Goal: Use online tool/utility: Utilize a website feature to perform a specific function

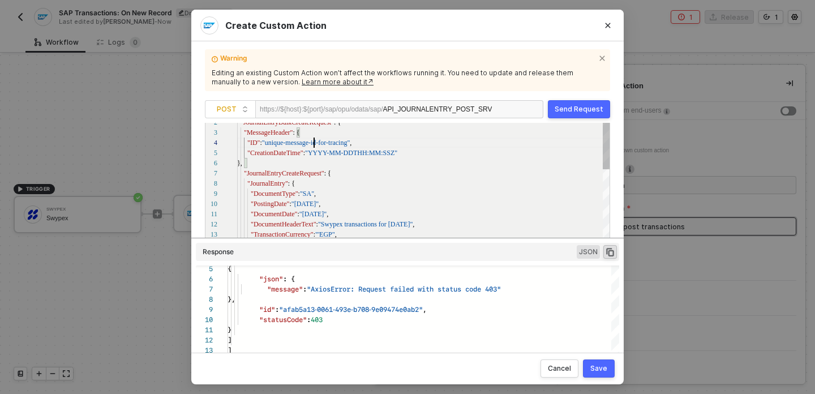
scroll to position [159, 0]
click at [316, 139] on span ""unique-message-id-for-tracing"" at bounding box center [306, 143] width 88 height 8
drag, startPoint x: 348, startPoint y: 144, endPoint x: 266, endPoint y: 145, distance: 82.1
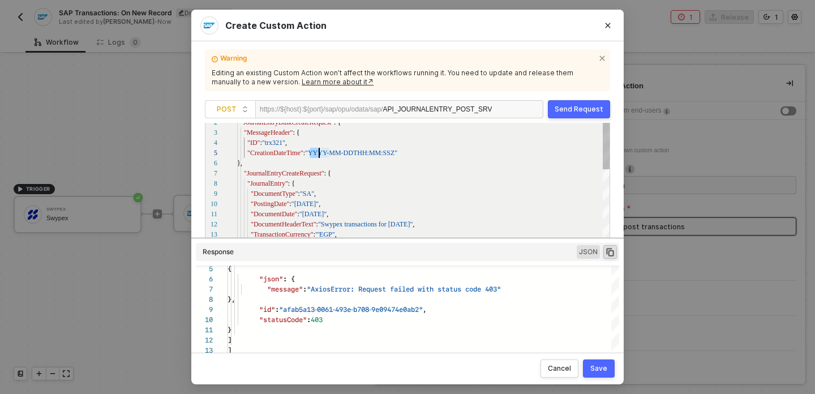
drag, startPoint x: 311, startPoint y: 153, endPoint x: 320, endPoint y: 157, distance: 9.1
drag, startPoint x: 327, startPoint y: 155, endPoint x: 309, endPoint y: 156, distance: 17.6
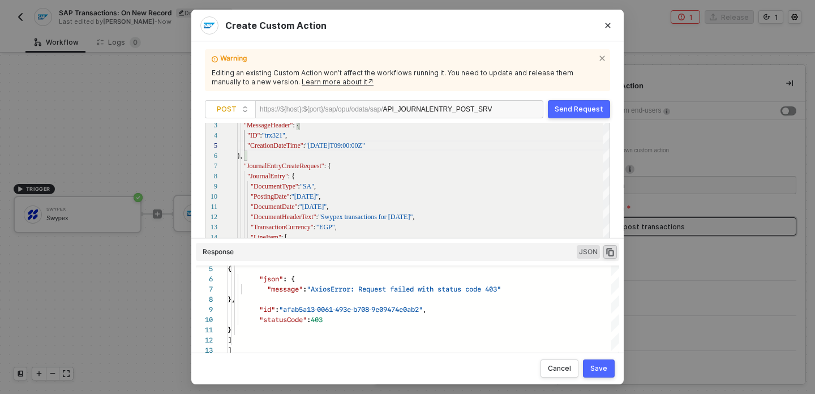
type textarea "{ "JournalEntryBulkCreateRequest": { "MessageHeader": { "ID": "trx321", "Creati…"
click at [585, 103] on button "Send Request" at bounding box center [579, 109] width 62 height 18
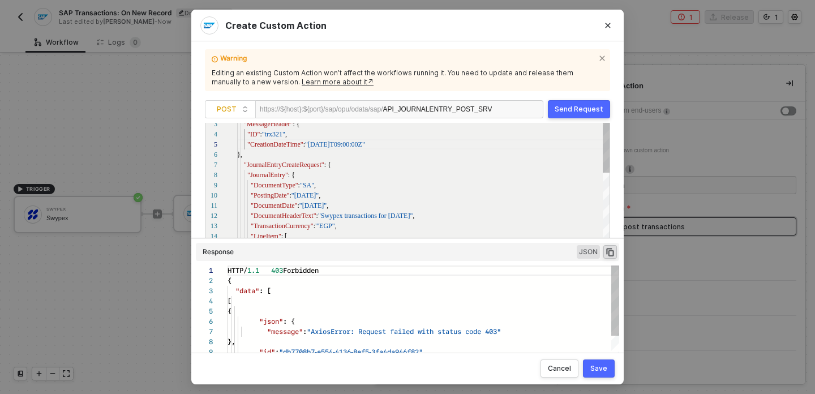
scroll to position [102, 0]
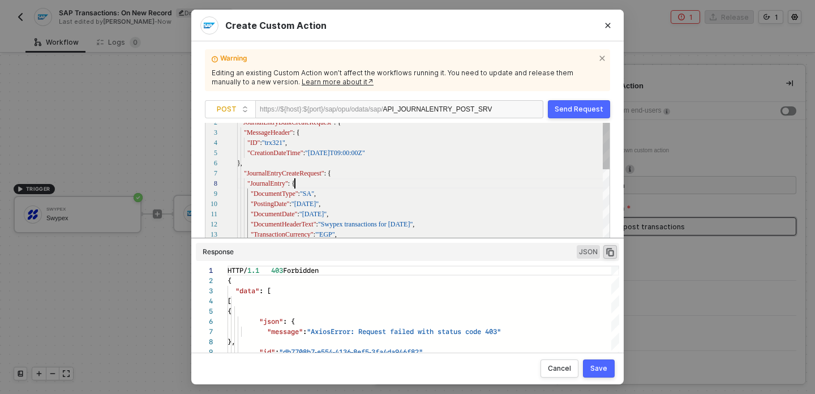
click at [412, 184] on div ""JournalEntry" : {" at bounding box center [423, 183] width 373 height 10
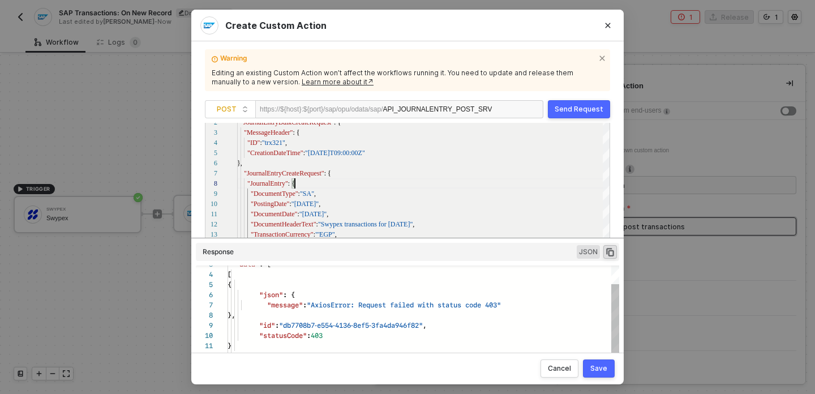
click at [492, 320] on div "}," at bounding box center [423, 315] width 392 height 10
click at [595, 373] on button "Save" at bounding box center [599, 368] width 32 height 18
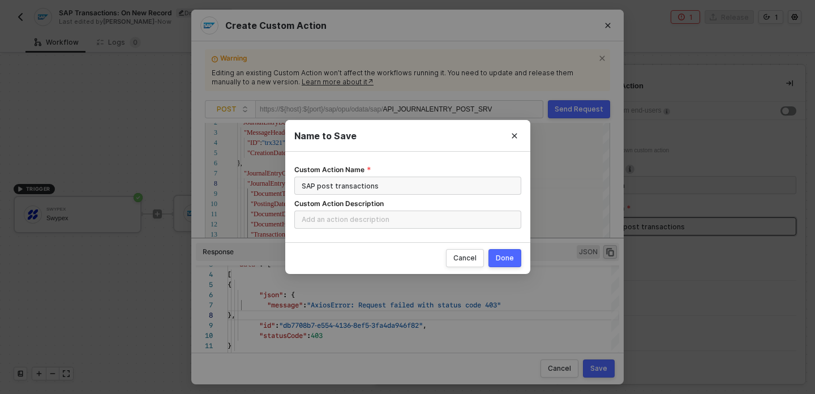
click at [504, 262] on div "Done" at bounding box center [505, 258] width 18 height 9
radio input "true"
radio input "false"
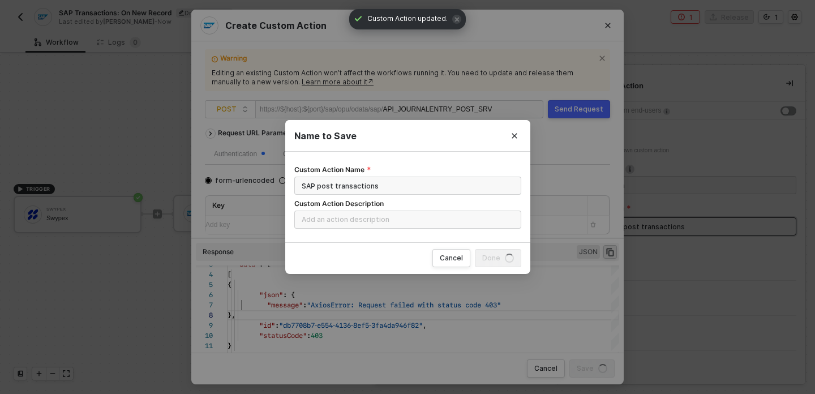
scroll to position [0, 0]
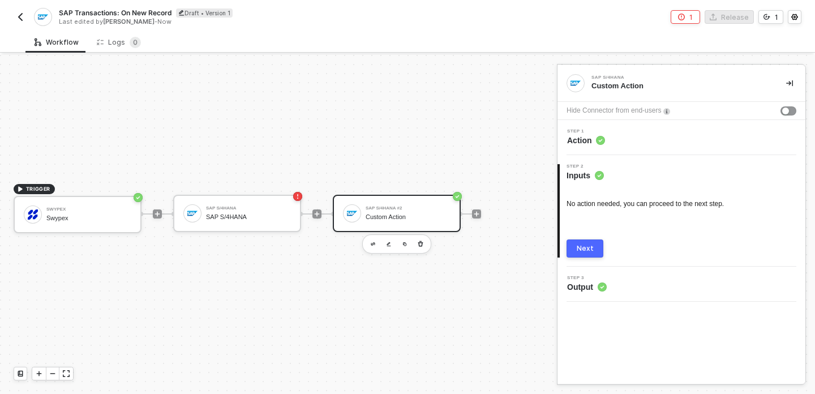
click at [630, 127] on div "Step 1 Action" at bounding box center [681, 137] width 248 height 35
click at [628, 145] on div "Step 1 Action" at bounding box center [682, 137] width 245 height 17
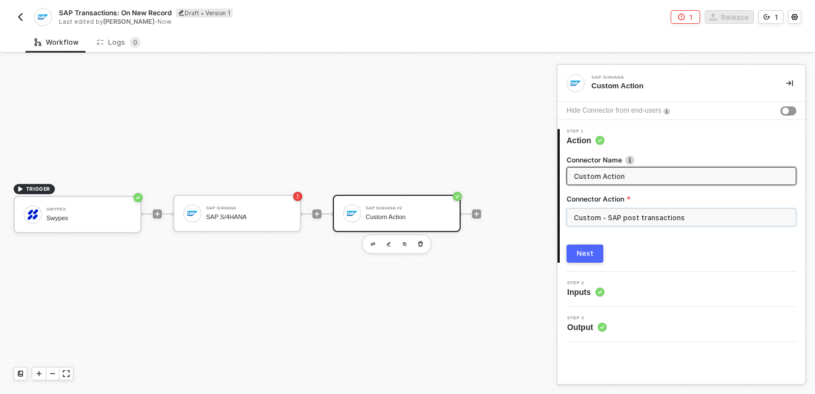
click at [649, 217] on input "Custom - SAP post transactions" at bounding box center [681, 217] width 230 height 18
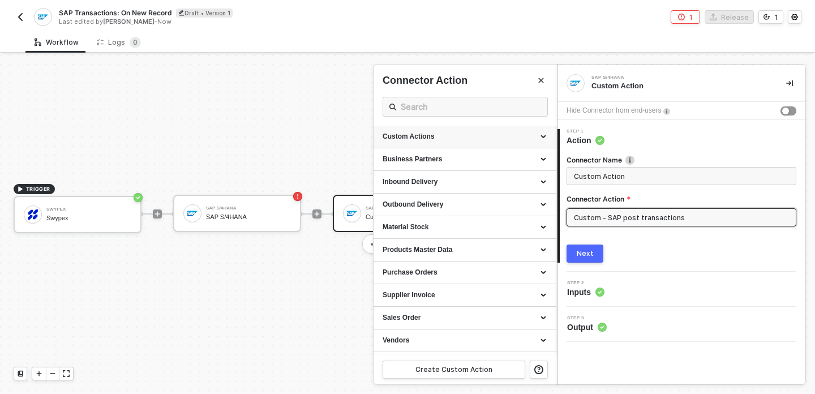
click at [475, 139] on div "Custom Actions" at bounding box center [465, 137] width 165 height 10
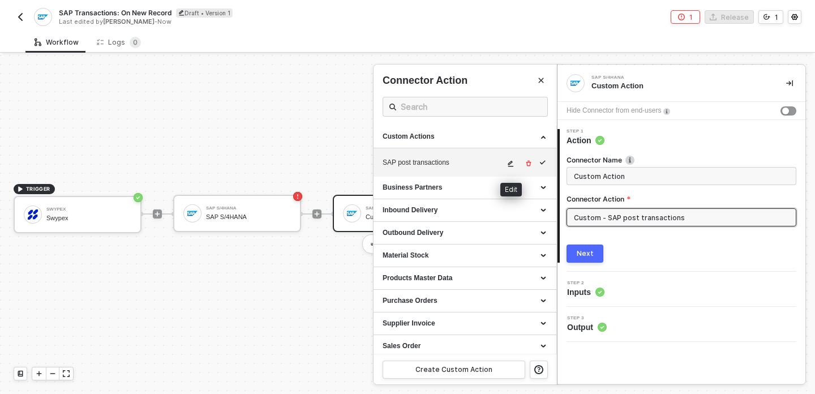
click at [508, 161] on icon "icon-edit" at bounding box center [510, 163] width 7 height 7
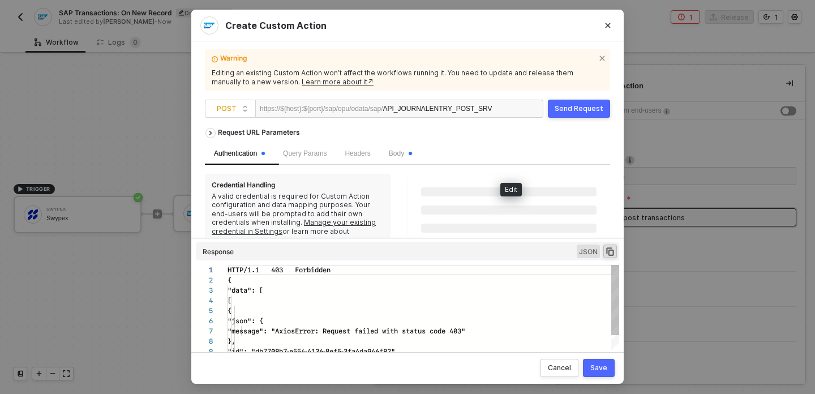
scroll to position [102, 0]
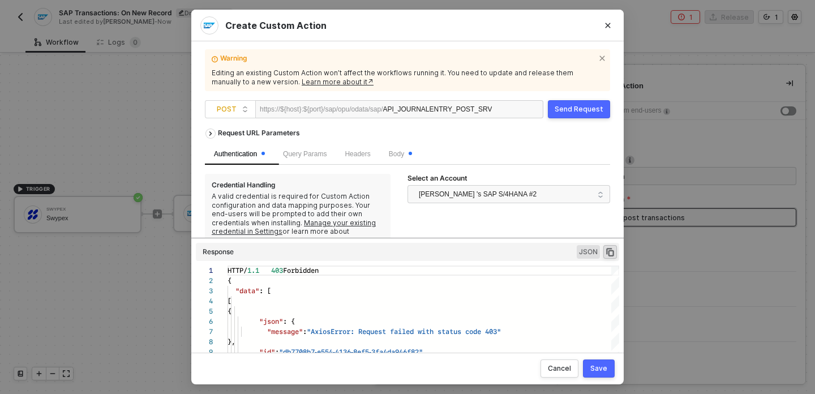
click at [447, 110] on div "API_JOURNALENTRY_POST_SRV" at bounding box center [437, 110] width 109 height 18
click at [492, 111] on div "API_JOURNALENTRY_POST_SRV" at bounding box center [437, 110] width 109 height 18
click at [515, 110] on div "https://${host}:${port}/sap/opu/odata/sap/ API_JOURNALENTRY_POST_SRV" at bounding box center [399, 109] width 288 height 18
drag, startPoint x: 260, startPoint y: 110, endPoint x: 515, endPoint y: 104, distance: 255.3
click at [515, 104] on div "https://${host}:${port}/sap/opu/odata/sap/ API_JOURNALENTRY_POST_SRV" at bounding box center [399, 109] width 288 height 18
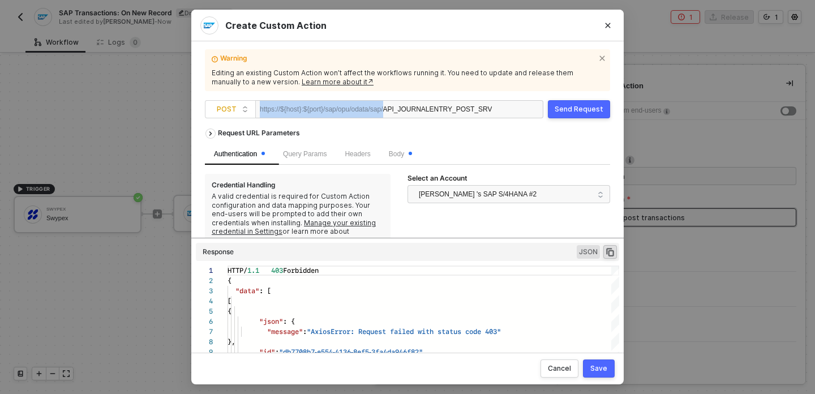
copy div "https://${host}:${port}/sap/opu/odata/sap/"
click at [514, 109] on div "https://${host}:${port}/sap/opu/odata/sap/ API_JOURNALENTRY_POST_SRV" at bounding box center [399, 109] width 288 height 18
drag, startPoint x: 513, startPoint y: 109, endPoint x: 410, endPoint y: 109, distance: 103.0
click at [410, 109] on div "https://${host}:${port}/sap/opu/odata/sap/ API_JOURNALENTRY_POST_SRV" at bounding box center [399, 109] width 288 height 18
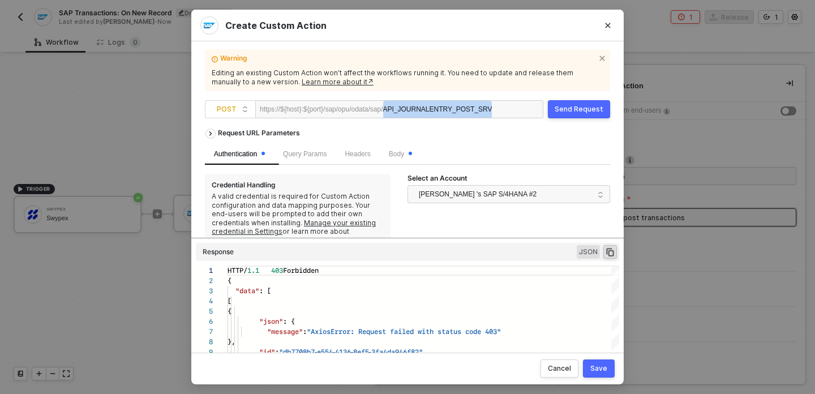
drag, startPoint x: 399, startPoint y: 108, endPoint x: 530, endPoint y: 117, distance: 131.6
click at [531, 117] on div "https://${host}:${port}/sap/opu/odata/sap/ API_JOURNALENTRY_POST_SRV" at bounding box center [399, 109] width 288 height 18
copy div "API_JOURNALENTRY_POST_SRV"
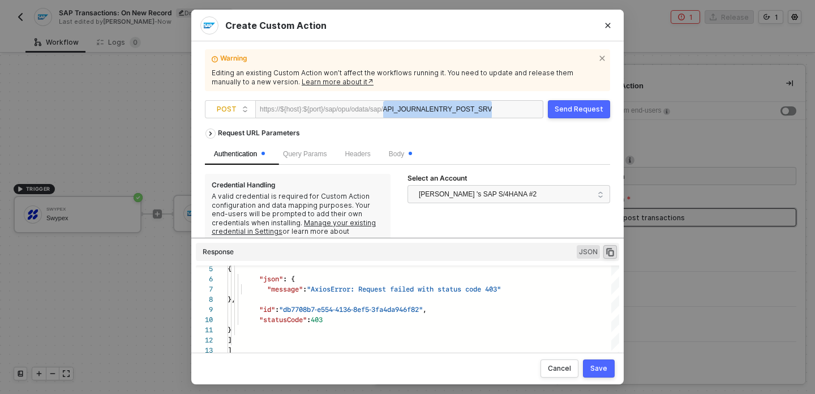
scroll to position [5, 0]
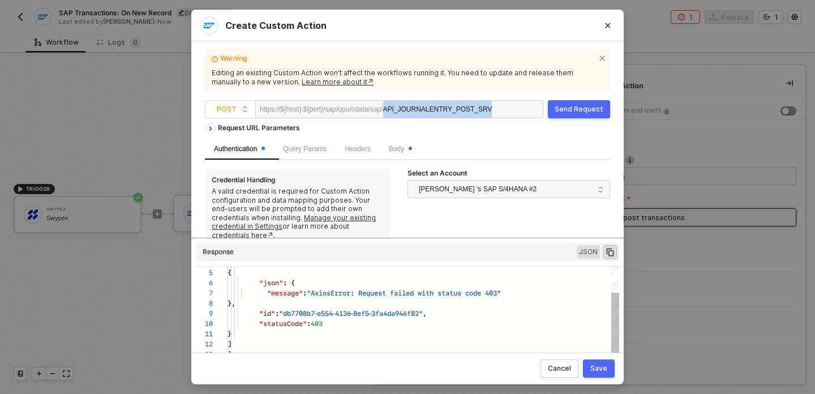
type textarea "} ] ] }"
click at [497, 346] on div "]" at bounding box center [423, 344] width 392 height 10
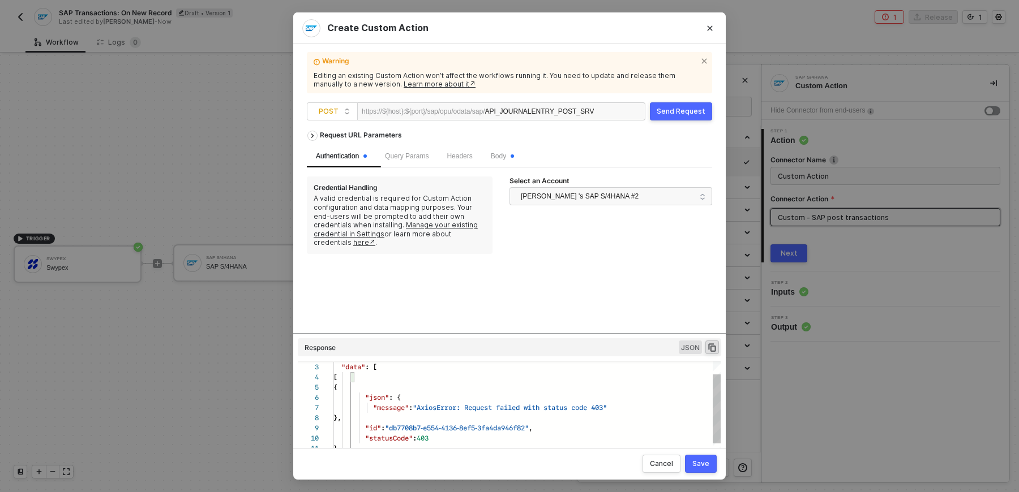
scroll to position [10, 20]
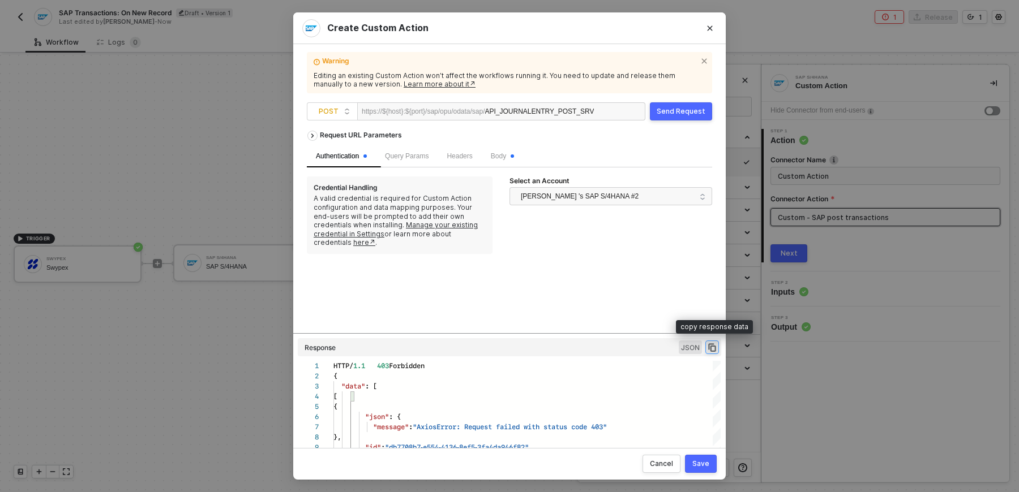
click at [710, 348] on icon "icon-copy-paste" at bounding box center [712, 348] width 8 height 8
click at [426, 114] on div "https://${host}:${port}/sap/opu/odata/sap/" at bounding box center [423, 111] width 123 height 17
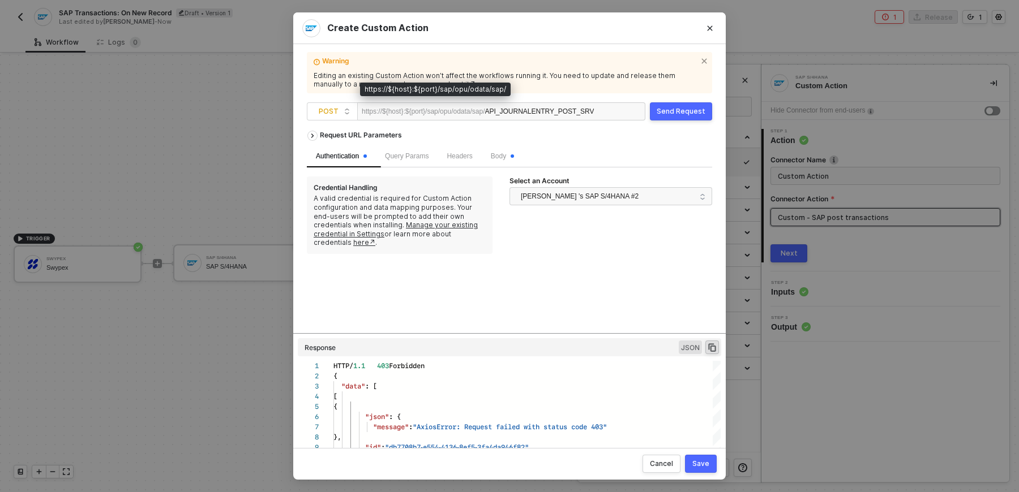
click at [421, 108] on div "https://${host}:${port}/sap/opu/odata/sap/" at bounding box center [423, 111] width 123 height 17
click at [398, 160] on div "Query Params" at bounding box center [407, 156] width 44 height 11
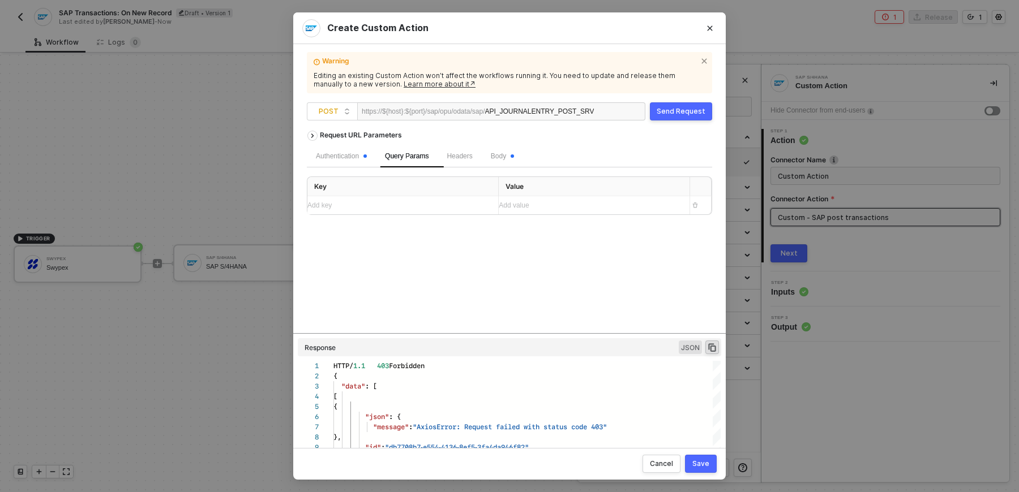
click at [478, 162] on div "Headers" at bounding box center [459, 156] width 44 height 22
click at [506, 160] on span "Body" at bounding box center [502, 156] width 23 height 8
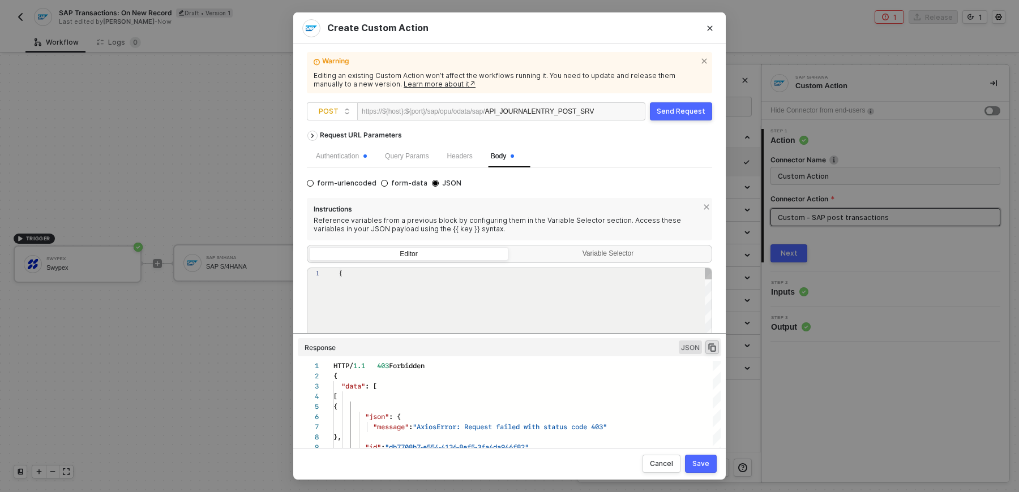
type textarea "{ "JournalEntryBulkCreateRequest": { "MessageHeader": { "ID": "trx321", "Creati…"
click at [358, 160] on div "Authentication" at bounding box center [341, 156] width 51 height 11
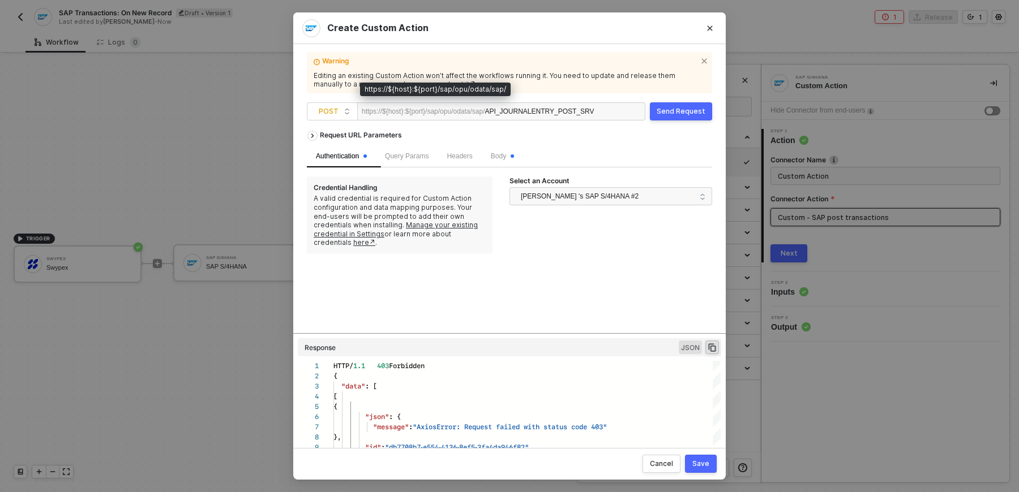
click at [400, 115] on div "https://${host}:${port}/sap/opu/odata/sap/" at bounding box center [423, 111] width 123 height 17
click at [400, 114] on div "https://${host}:${port}/sap/opu/odata/sap/" at bounding box center [423, 111] width 123 height 17
click at [449, 179] on div "Credential Handling A valid credential is required for Custom Action configurat…" at bounding box center [400, 216] width 186 height 78
